Goal: Use online tool/utility

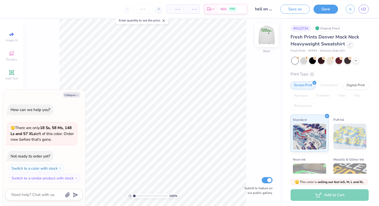
click at [267, 41] on img at bounding box center [266, 35] width 21 height 21
click at [77, 95] on polyline "button" at bounding box center [77, 95] width 2 height 1
click at [278, 37] on div "100 % Back Submit to feature on our public gallery." at bounding box center [152, 112] width 259 height 187
type textarea "x"
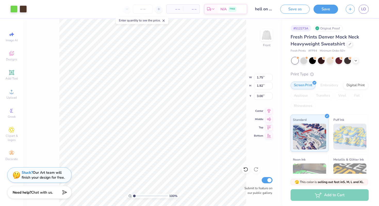
type input "3.00"
type input "1.98"
type input "4.97"
type input "2.81"
type input "8.27"
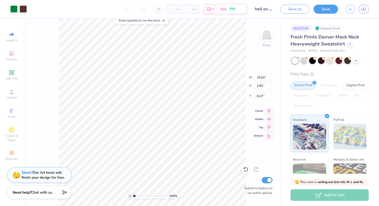
type input "2.52"
type input "3.25"
